Goal: Task Accomplishment & Management: Use online tool/utility

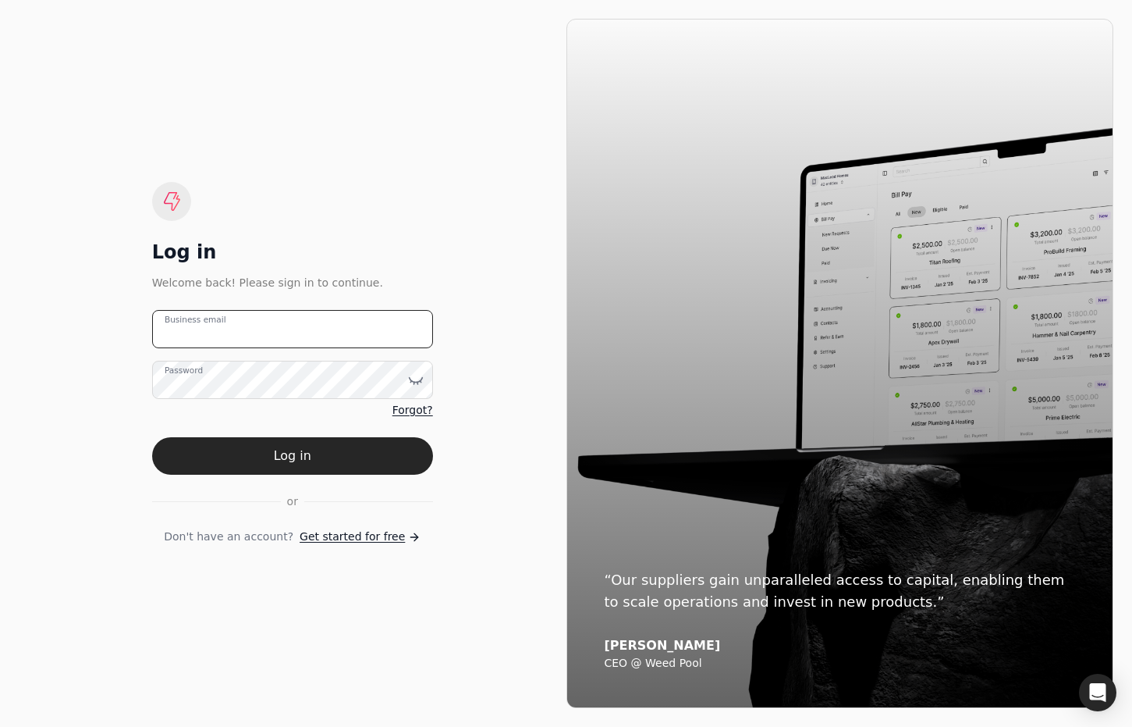
click at [300, 324] on email "Business email" at bounding box center [292, 329] width 281 height 38
type email "[EMAIL_ADDRESS][DOMAIN_NAME]"
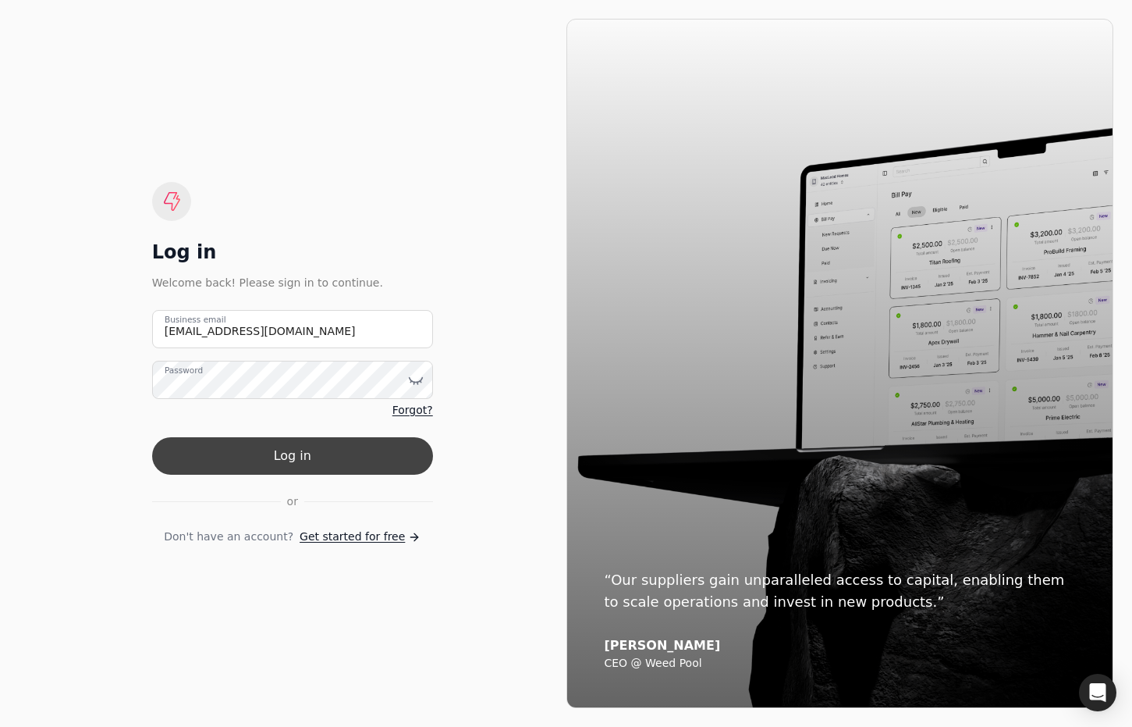
click at [355, 464] on button "Log in" at bounding box center [292, 455] width 281 height 37
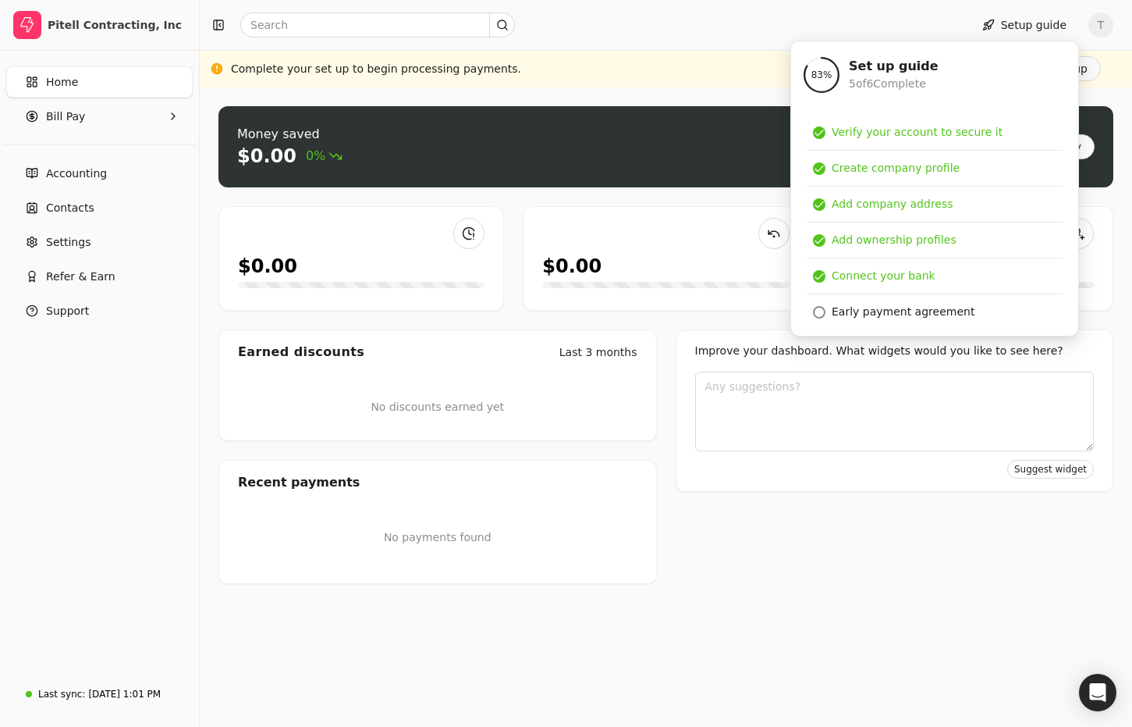
click at [81, 82] on link "Home" at bounding box center [99, 81] width 187 height 31
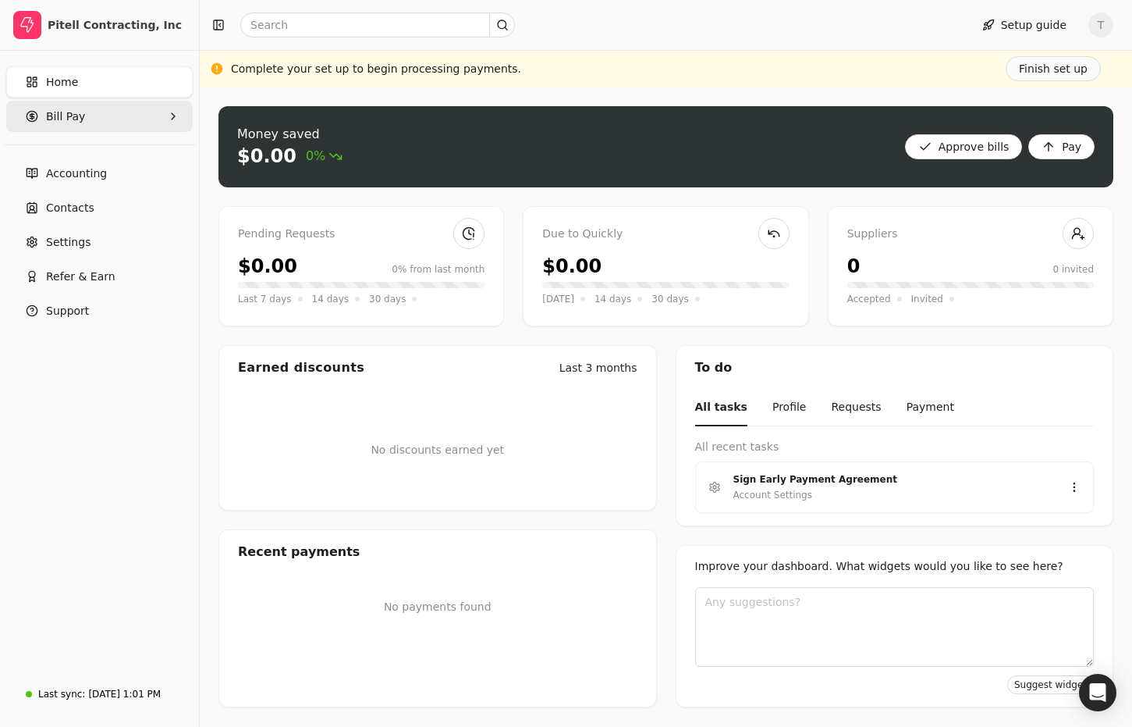
click at [105, 119] on Pay "Bill Pay" at bounding box center [99, 116] width 187 height 31
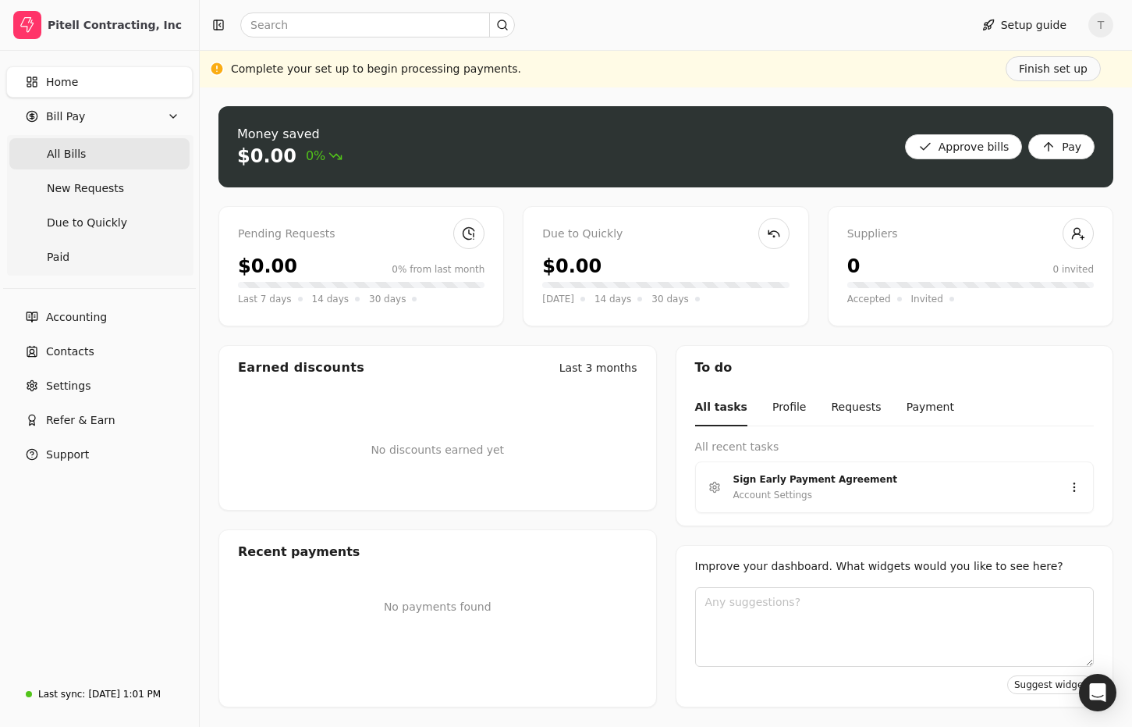
click at [87, 149] on Bills "All Bills" at bounding box center [99, 153] width 180 height 31
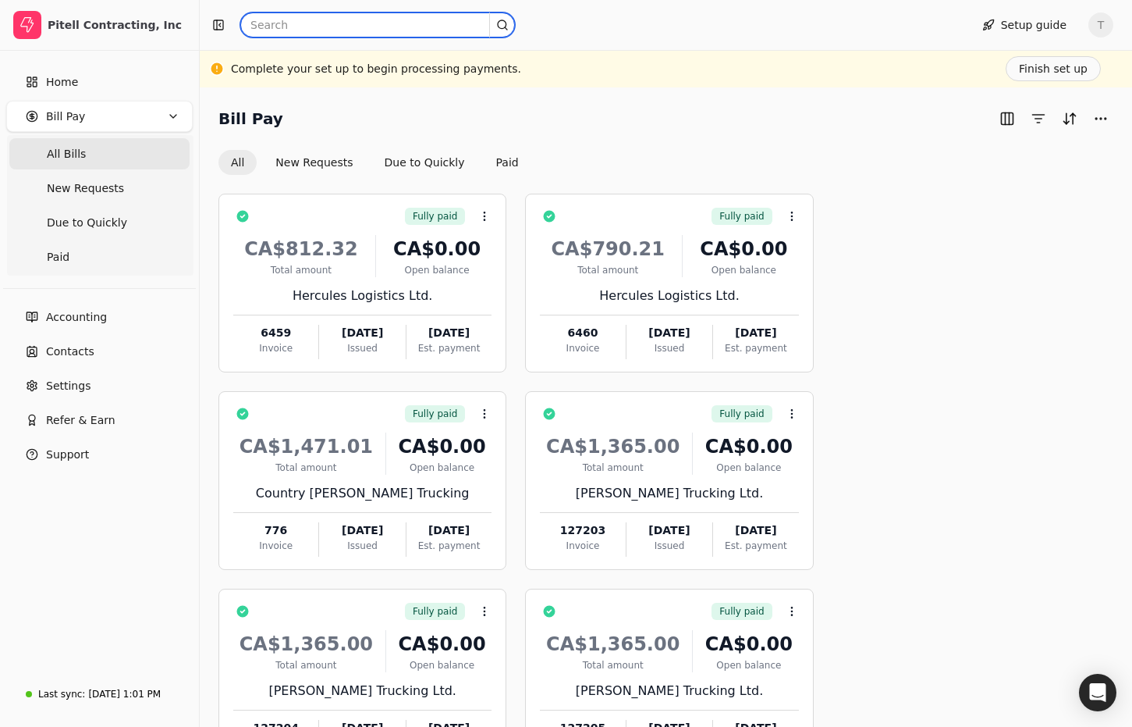
click at [350, 22] on input "text" at bounding box center [377, 24] width 275 height 25
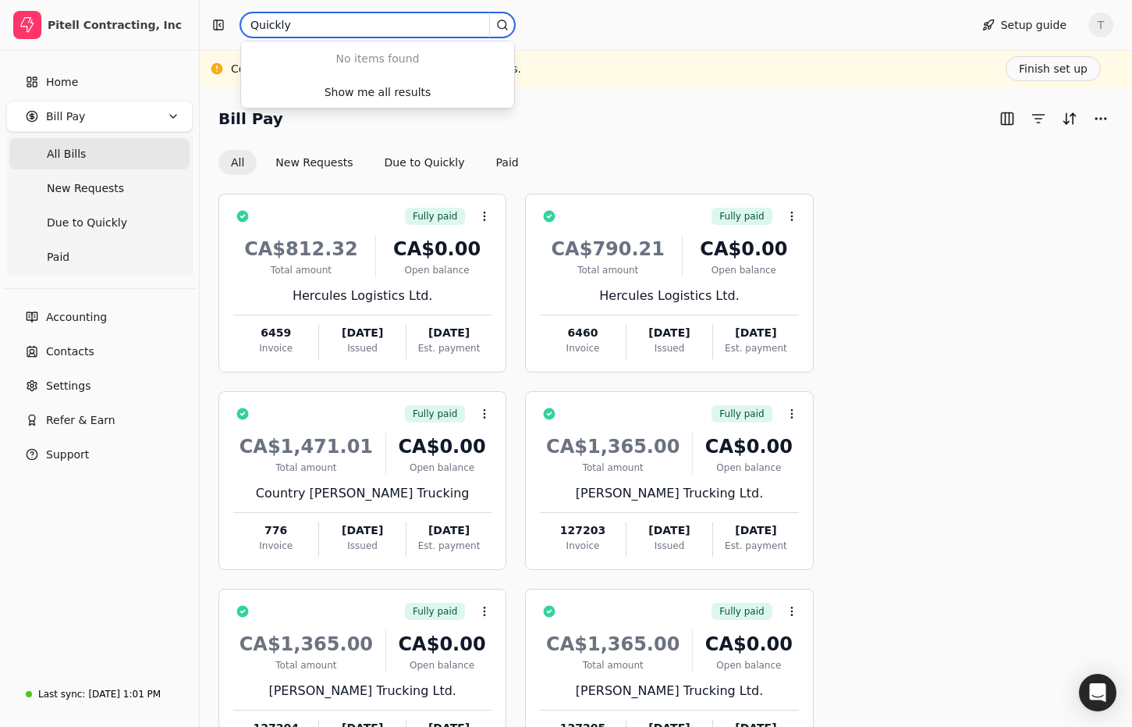
type input "Quickly"
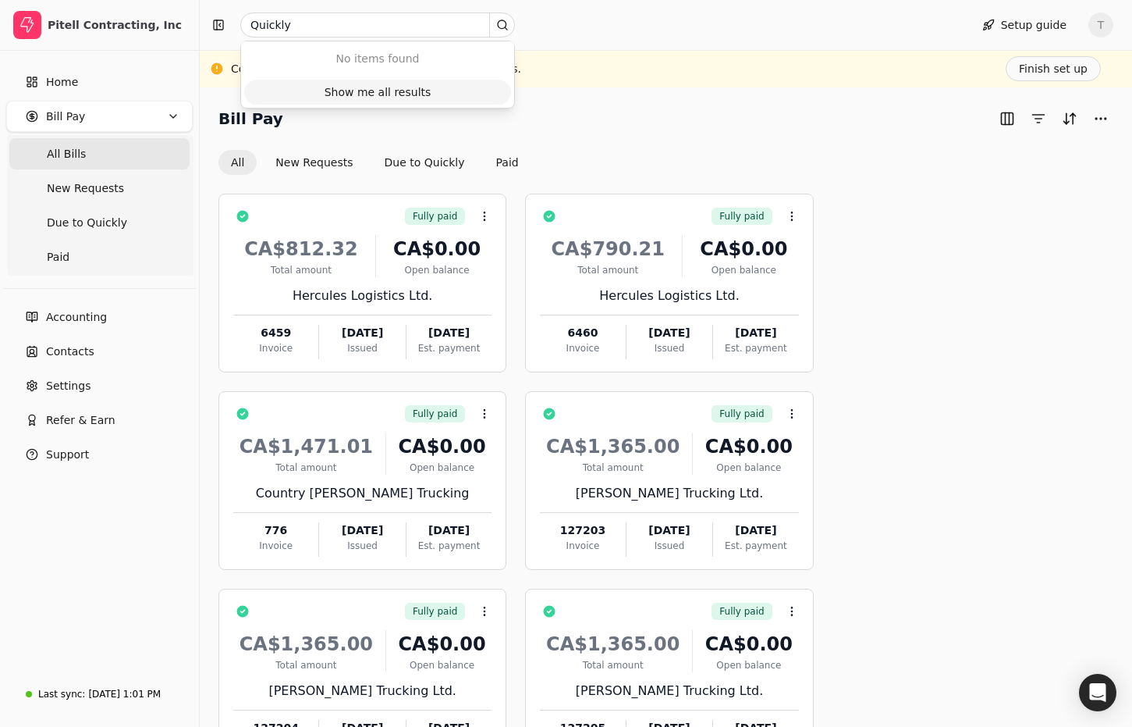
click at [430, 84] on button "Show me all results" at bounding box center [377, 92] width 267 height 25
